Goal: Information Seeking & Learning: Learn about a topic

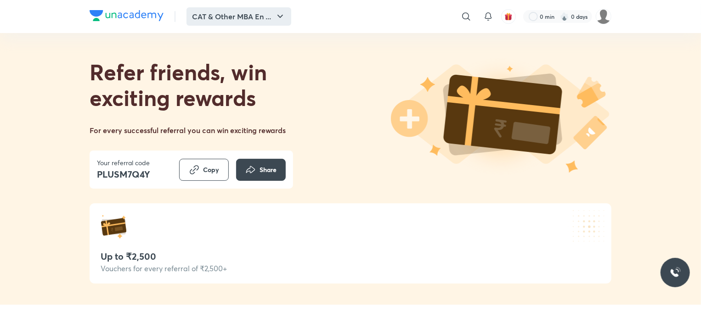
click at [262, 15] on button "CAT & Other MBA En ..." at bounding box center [239, 16] width 105 height 18
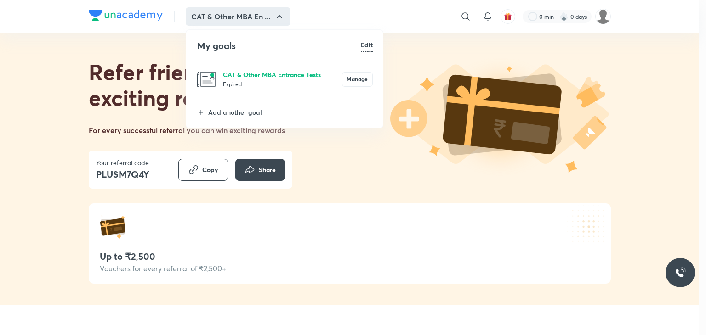
click at [261, 78] on p "CAT & Other MBA Entrance Tests" at bounding box center [282, 75] width 119 height 10
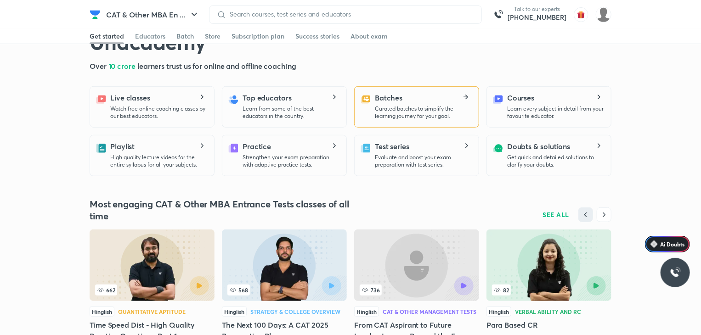
scroll to position [230, 0]
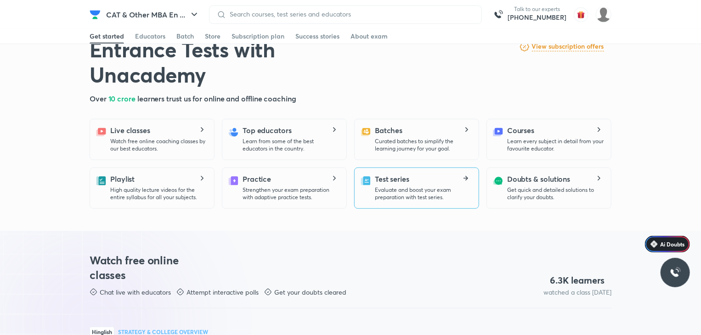
click at [401, 193] on p "Evaluate and boost your exam preparation with test series." at bounding box center [423, 194] width 96 height 15
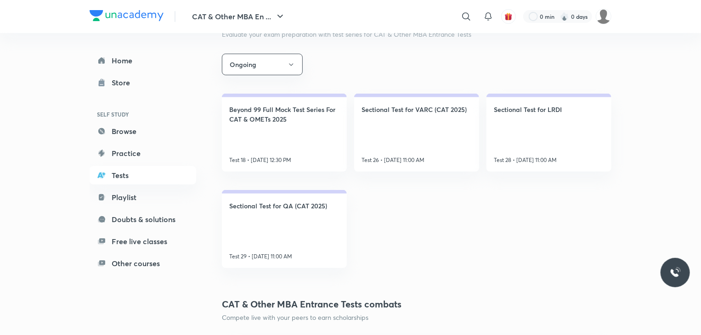
scroll to position [138, 0]
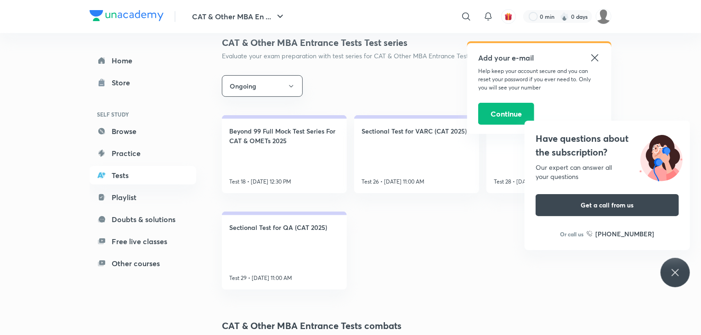
click at [666, 279] on div "Have questions about the subscription? Our expert can answer all your questions…" at bounding box center [675, 272] width 29 height 29
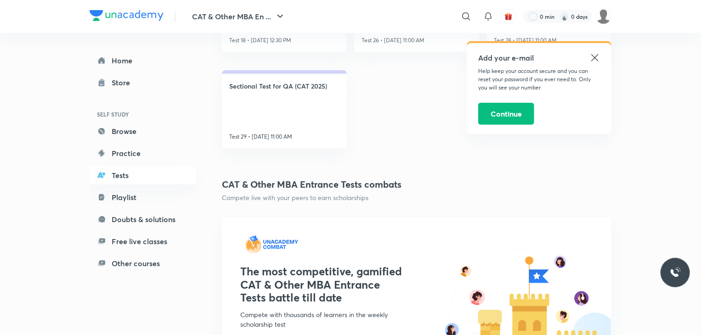
scroll to position [230, 0]
